Goal: Task Accomplishment & Management: Manage account settings

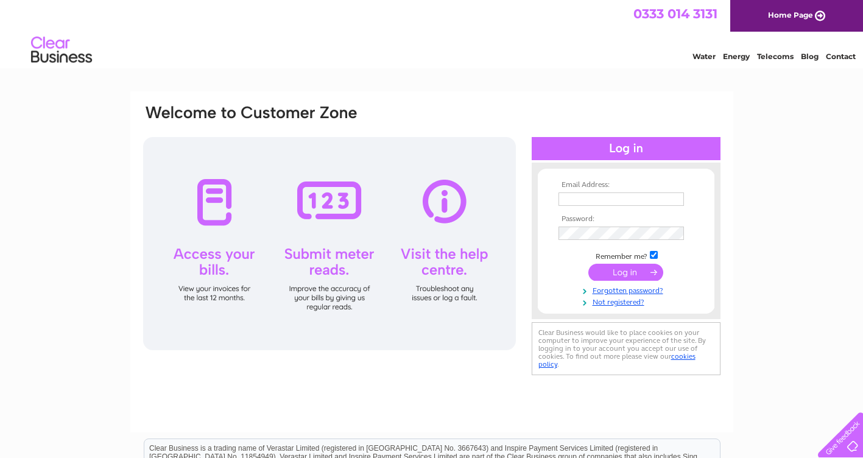
type input "admin@baytreebuild.co.uk"
click at [629, 265] on input "submit" at bounding box center [625, 272] width 75 height 17
click at [627, 270] on input "submit" at bounding box center [625, 272] width 75 height 17
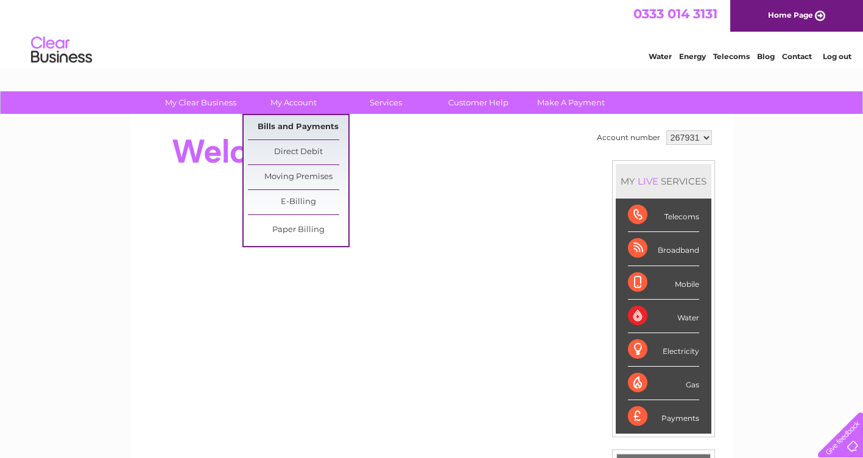
click at [280, 121] on link "Bills and Payments" at bounding box center [298, 127] width 101 height 24
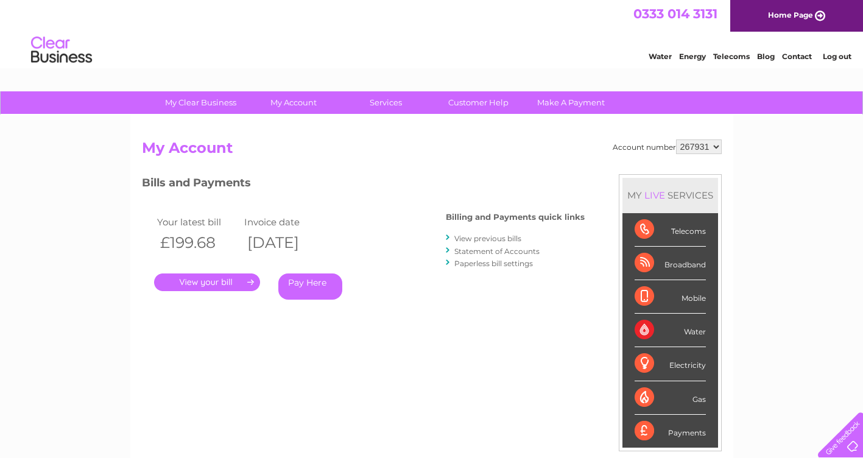
click at [193, 278] on link "." at bounding box center [207, 283] width 106 height 18
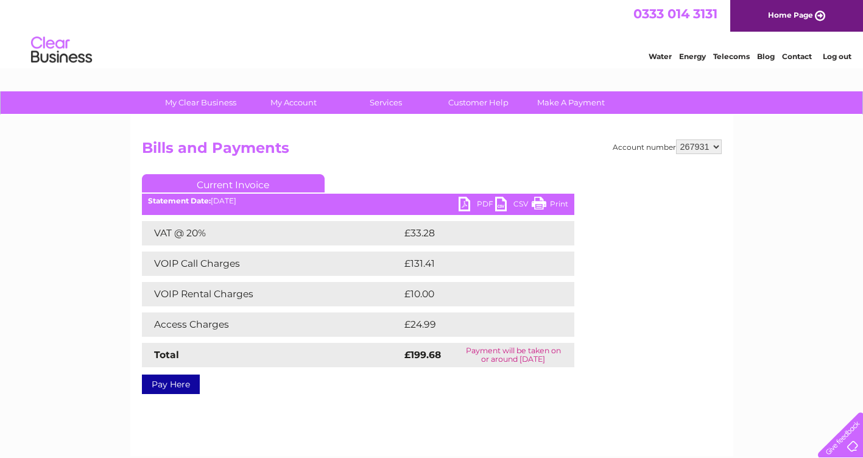
click at [479, 204] on link "PDF" at bounding box center [477, 206] width 37 height 18
